Goal: Transaction & Acquisition: Purchase product/service

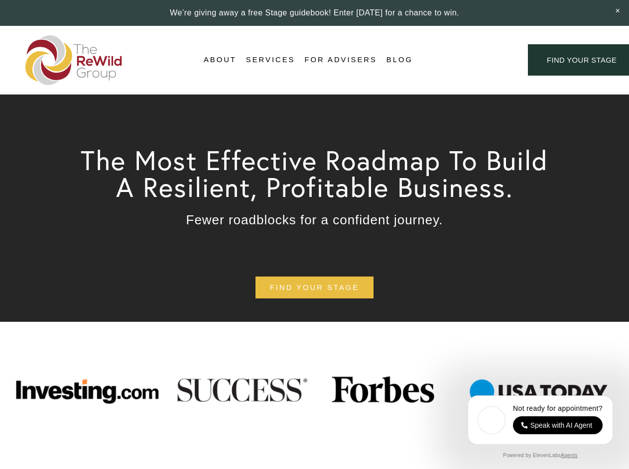
click at [470, 60] on div "Login Account" at bounding box center [470, 59] width 77 height 13
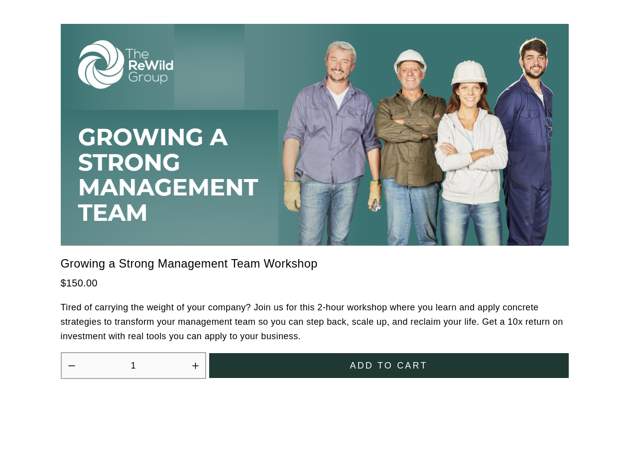
scroll to position [2754, 0]
click at [195, 363] on icon "Increase quantity by 1" at bounding box center [195, 366] width 6 height 6
type input "2"
click at [389, 361] on span "Add to cart" at bounding box center [388, 366] width 78 height 10
